Goal: Information Seeking & Learning: Learn about a topic

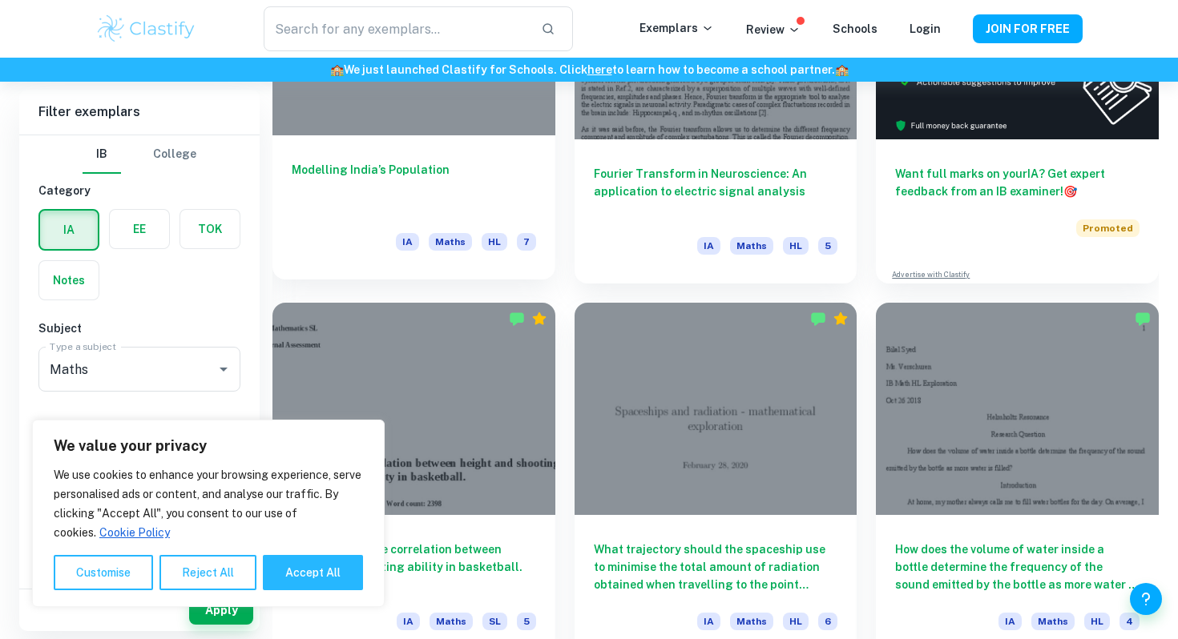
scroll to position [638, 0]
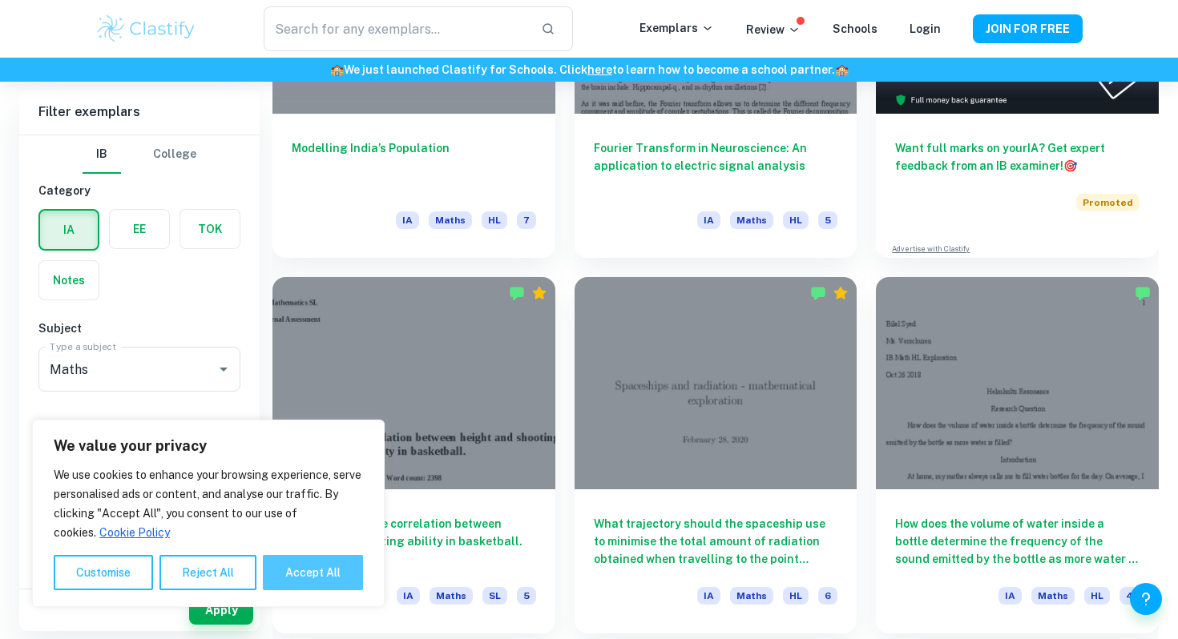
click at [296, 562] on button "Accept All" at bounding box center [313, 572] width 100 height 35
checkbox input "true"
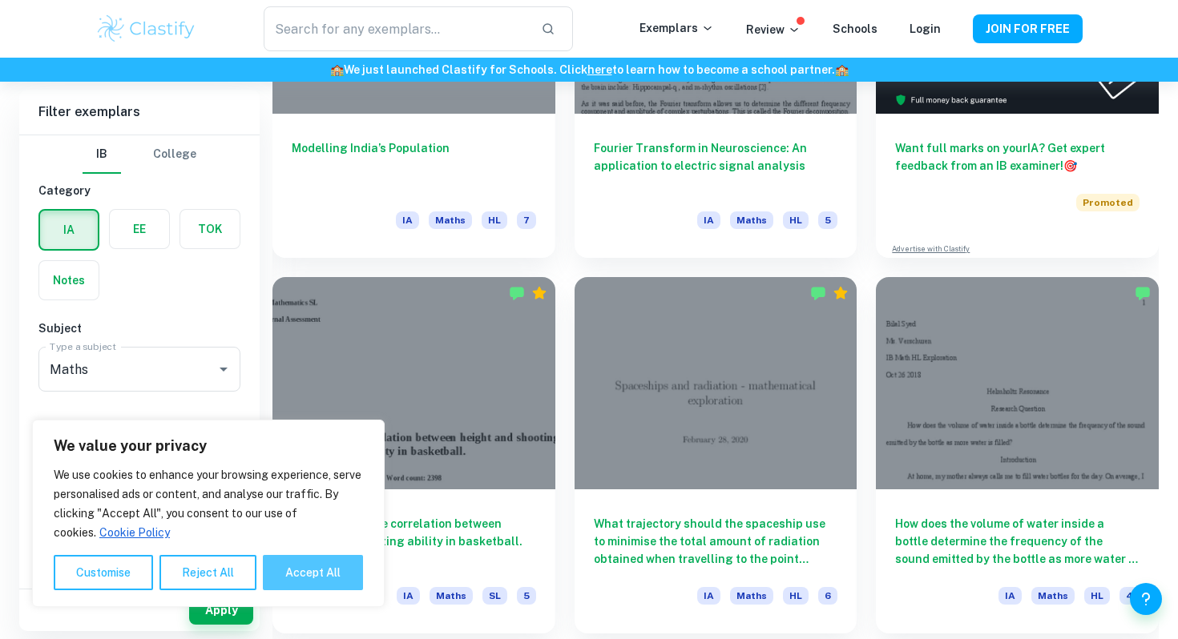
checkbox input "true"
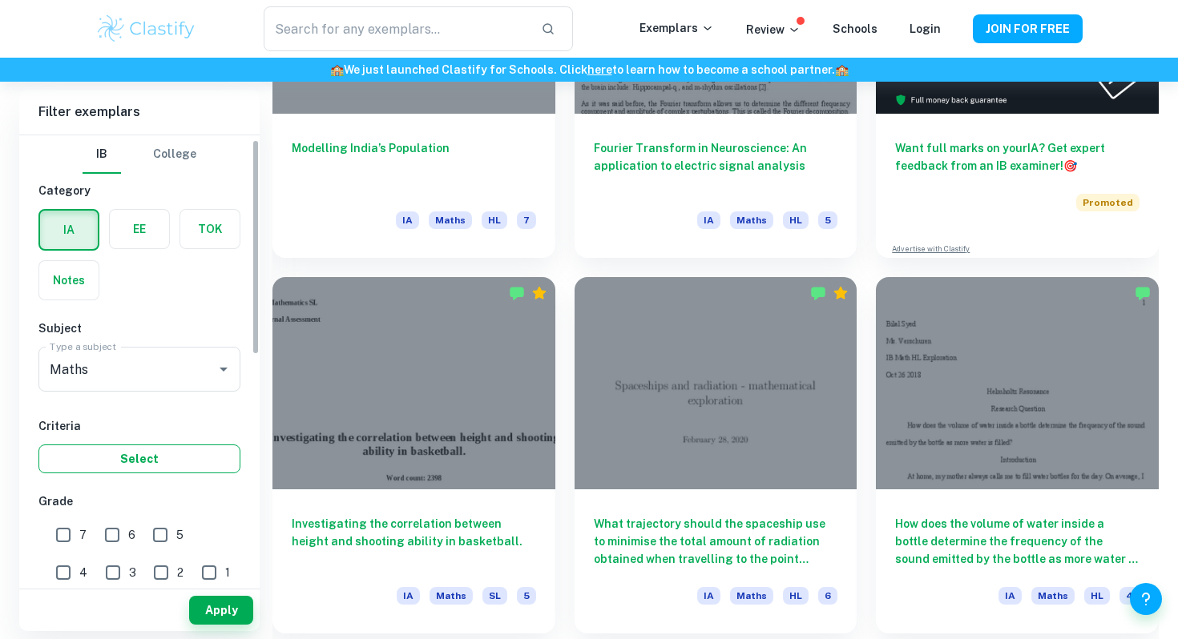
scroll to position [15, 0]
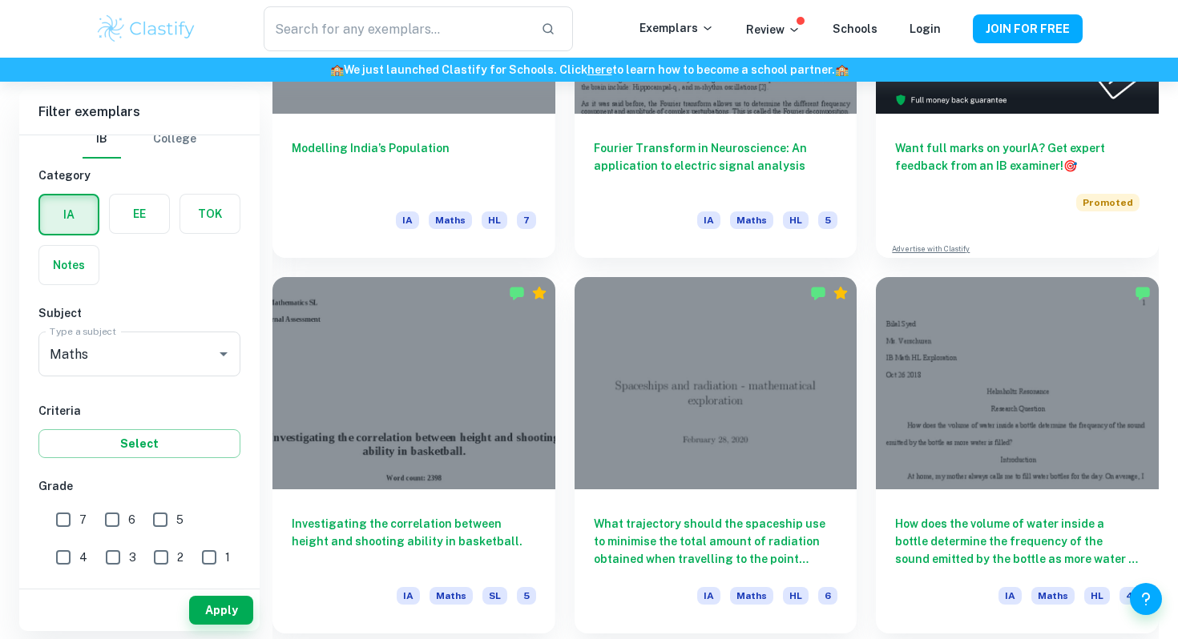
click at [212, 216] on label "button" at bounding box center [209, 214] width 59 height 38
click at [0, 0] on input "radio" at bounding box center [0, 0] width 0 height 0
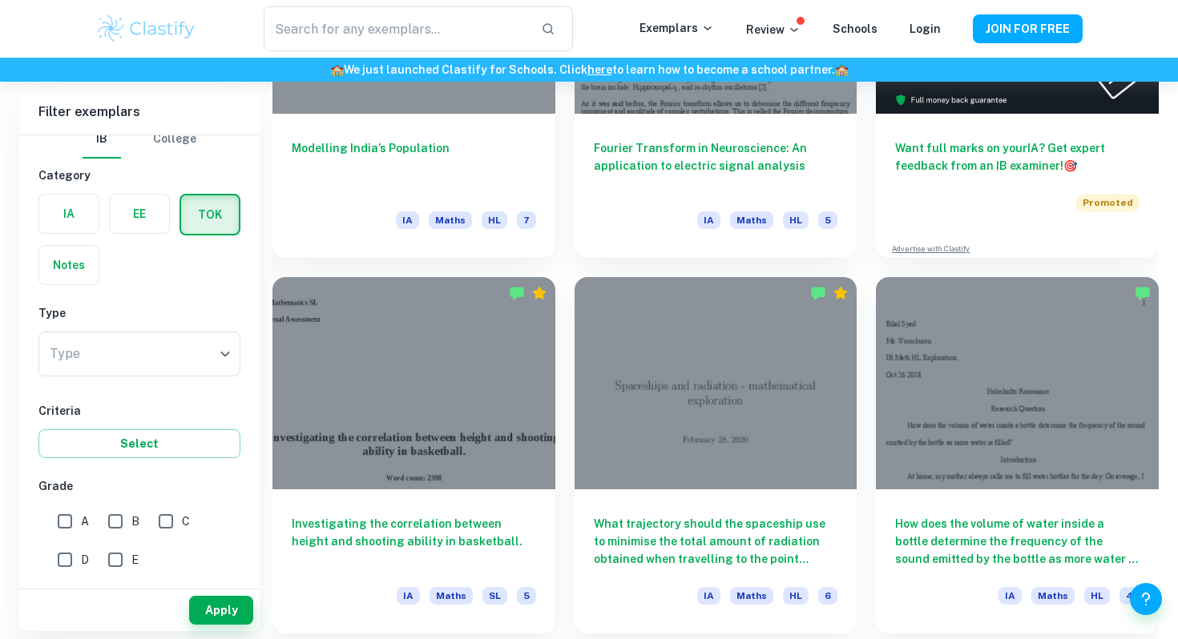
click at [78, 210] on label "button" at bounding box center [68, 214] width 59 height 38
click at [0, 0] on input "radio" at bounding box center [0, 0] width 0 height 0
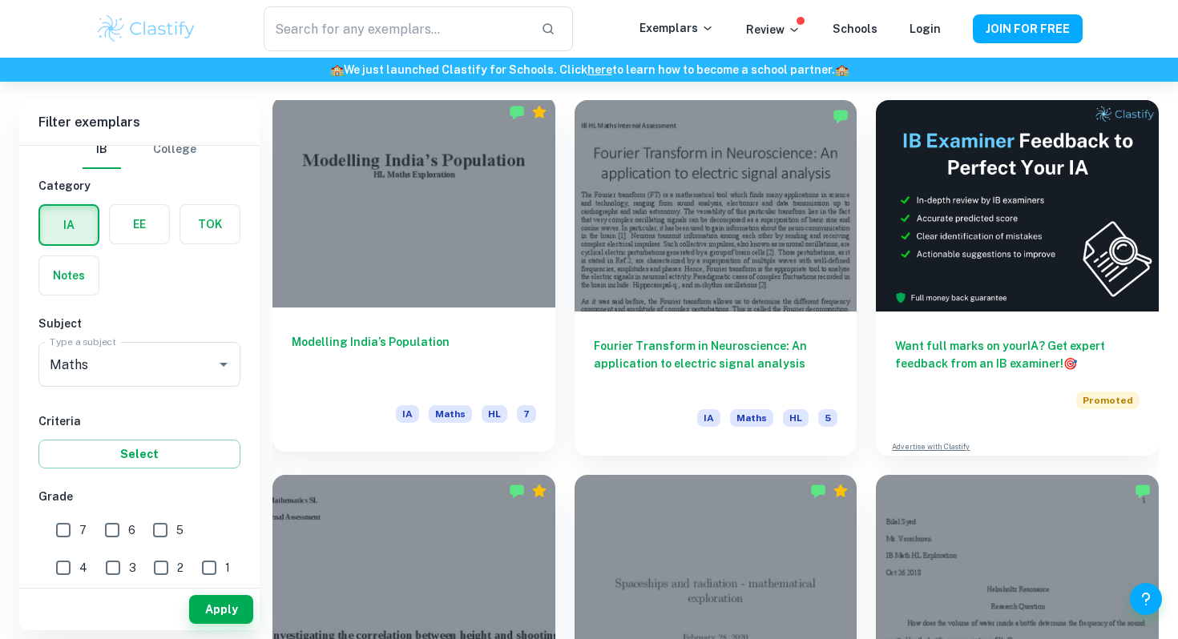
scroll to position [439, 0]
click at [440, 230] on div at bounding box center [413, 203] width 283 height 212
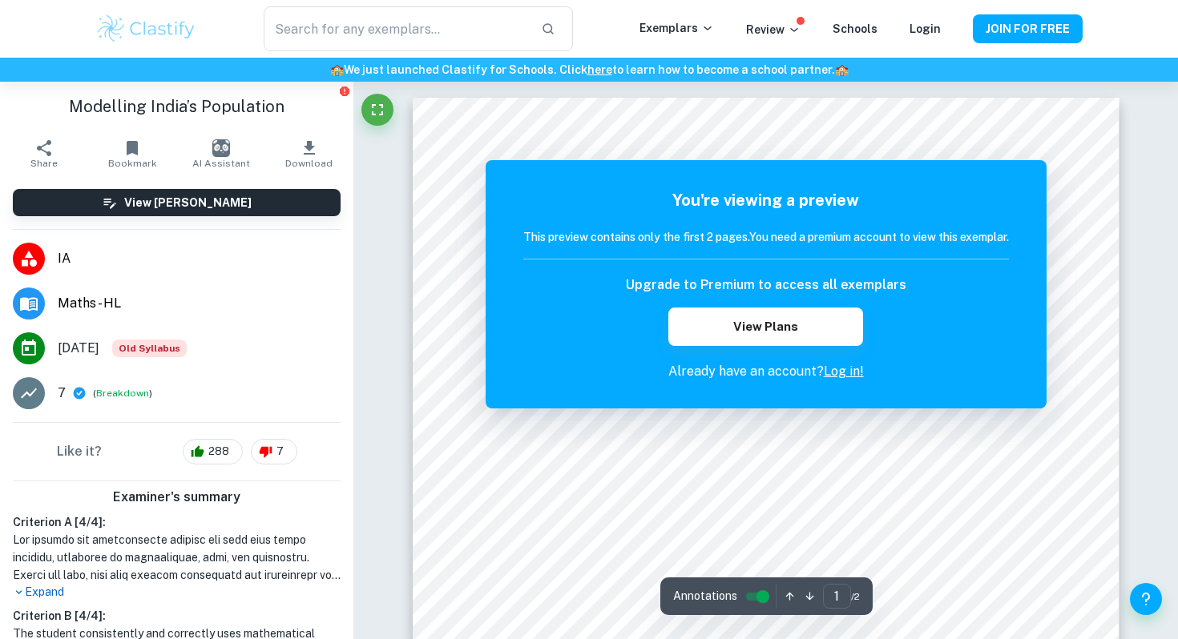
click at [590, 189] on h5 "You're viewing a preview" at bounding box center [766, 200] width 486 height 24
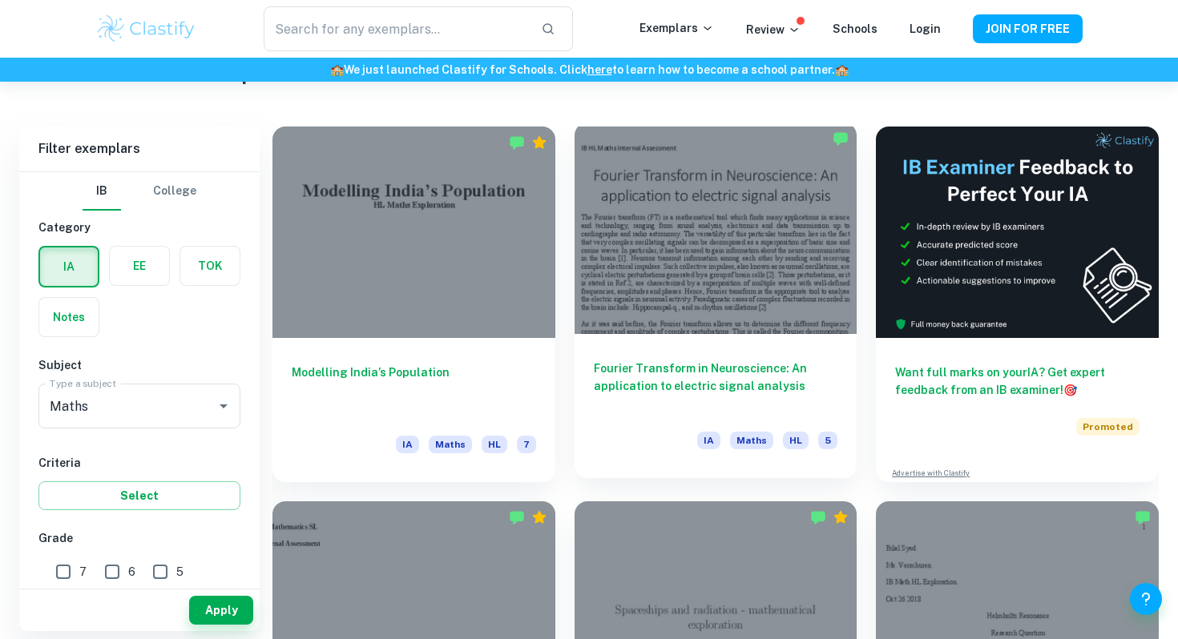
scroll to position [333, 0]
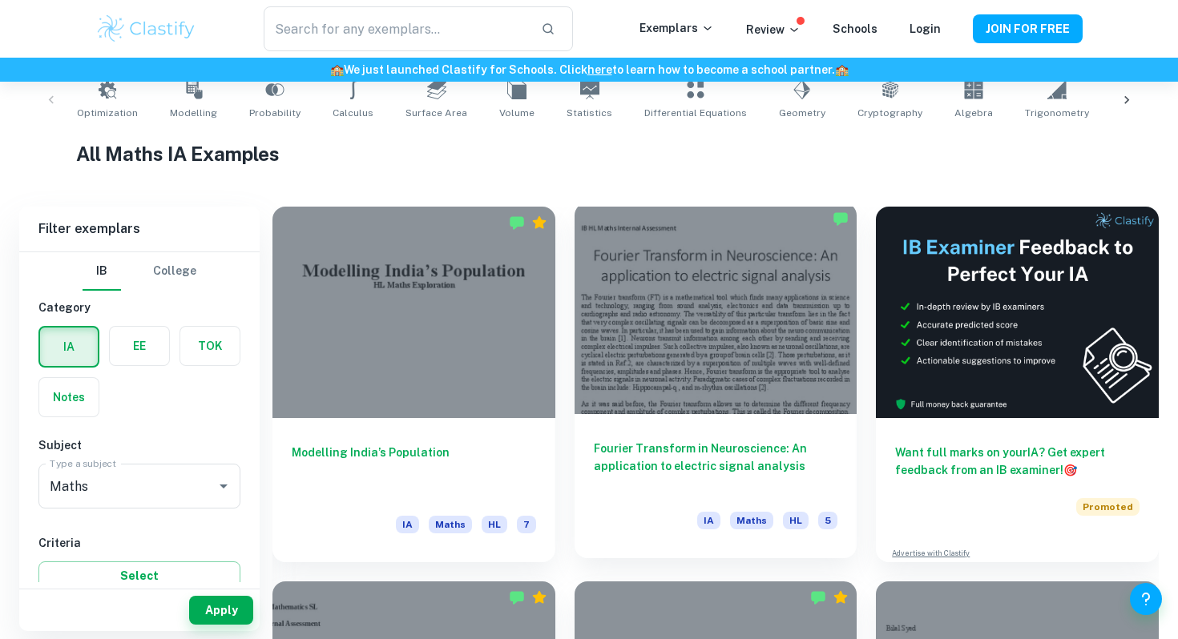
click at [644, 326] on div at bounding box center [715, 309] width 283 height 212
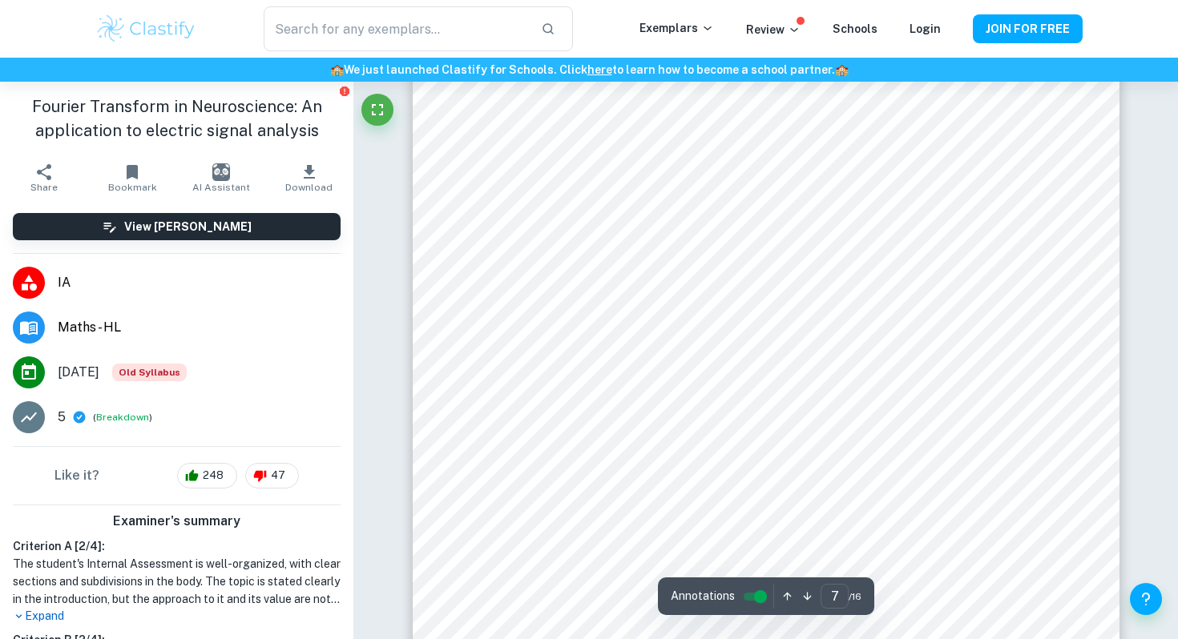
scroll to position [5915, 0]
type input "6"
